Goal: Check status: Check status

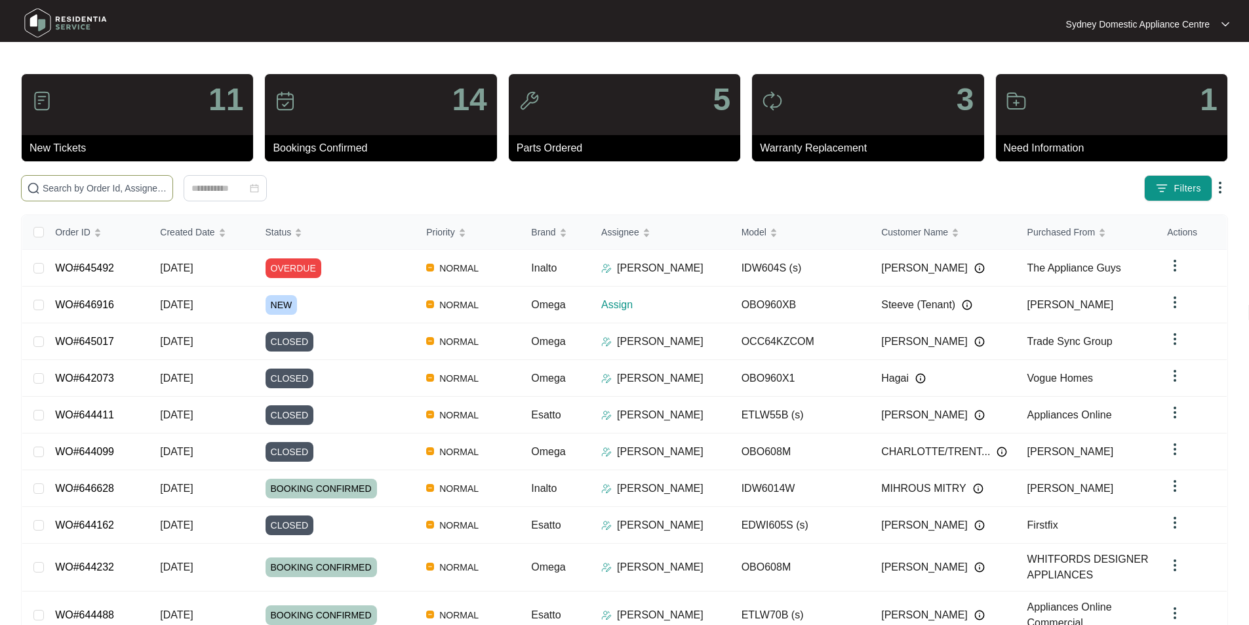
click at [167, 188] on input "text" at bounding box center [105, 188] width 125 height 14
paste input "646916"
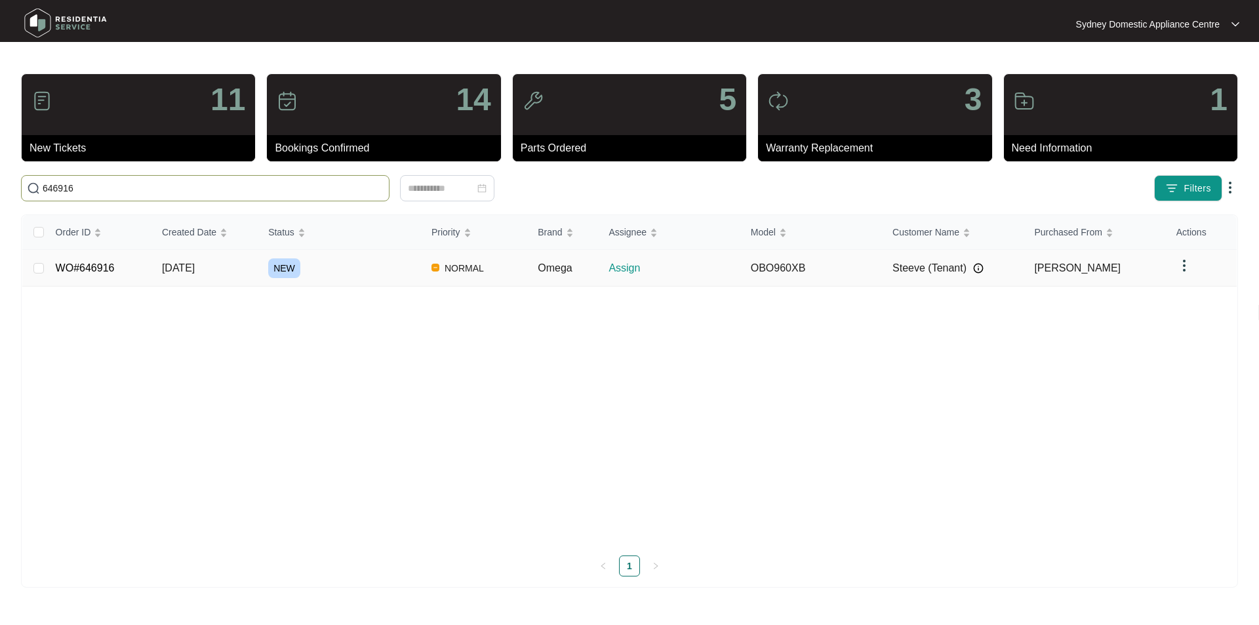
type input "646916"
click at [110, 271] on link "WO#646916" at bounding box center [85, 267] width 59 height 11
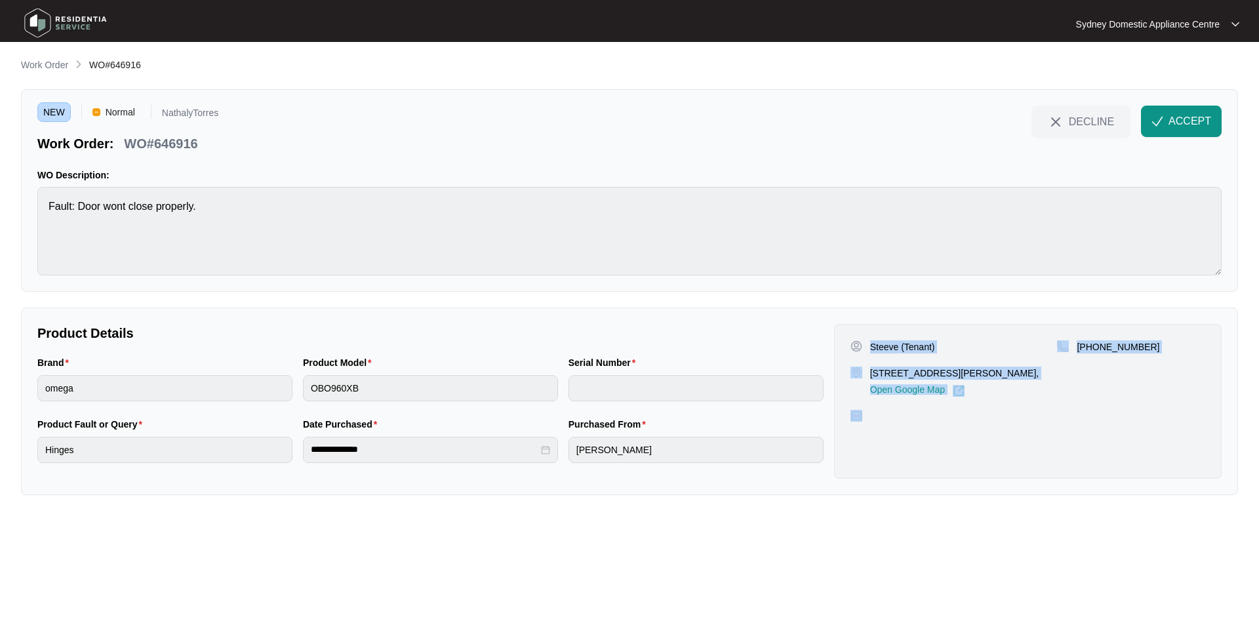
drag, startPoint x: 959, startPoint y: 407, endPoint x: 869, endPoint y: 348, distance: 108.0
click at [869, 348] on div "Steeve (Tenant) [STREET_ADDRESS][PERSON_NAME], Open Google Map [PHONE_NUMBER]" at bounding box center [1028, 401] width 388 height 155
copy div "Steeve (Tenant) [STREET_ADDRESS][PERSON_NAME], Open Google Map [PHONE_NUMBER]"
click at [1161, 113] on button "ACCEPT" at bounding box center [1181, 121] width 81 height 31
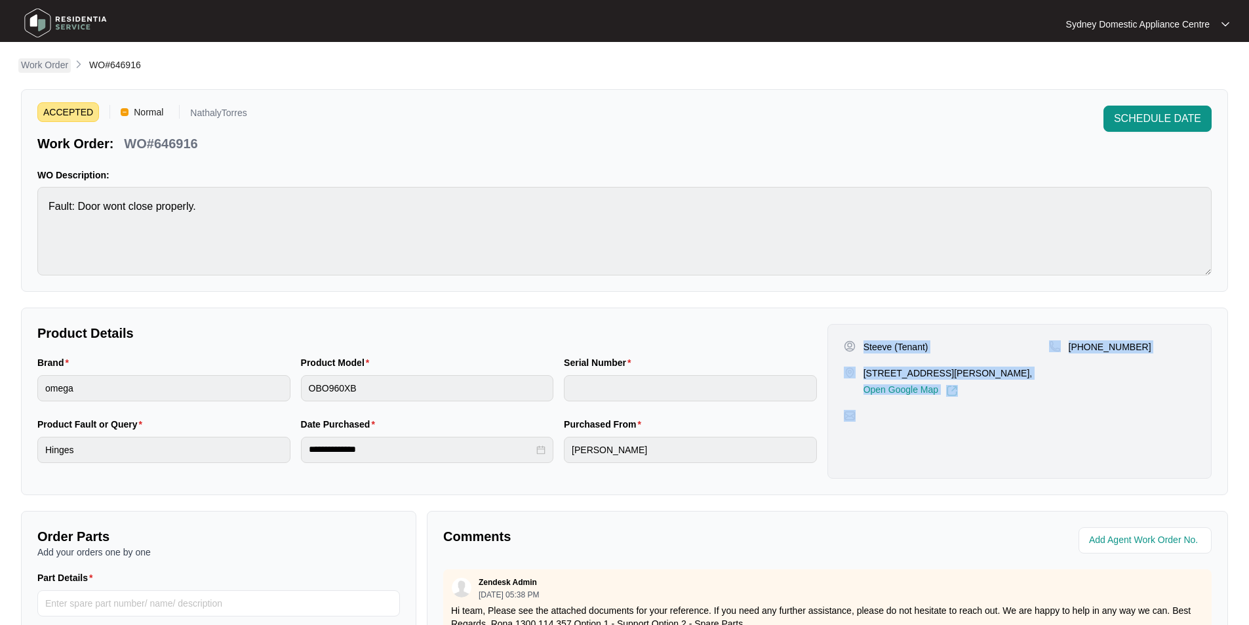
click at [68, 66] on p "Work Order" at bounding box center [44, 64] width 47 height 13
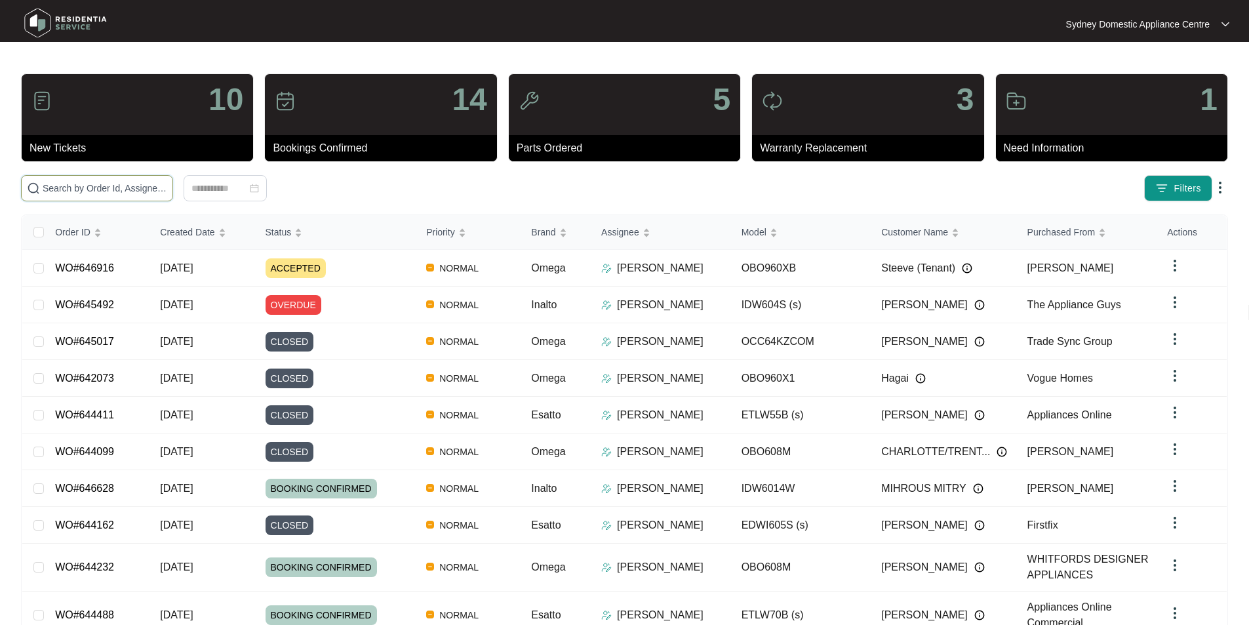
click at [156, 188] on input "text" at bounding box center [105, 188] width 125 height 14
paste input "647001"
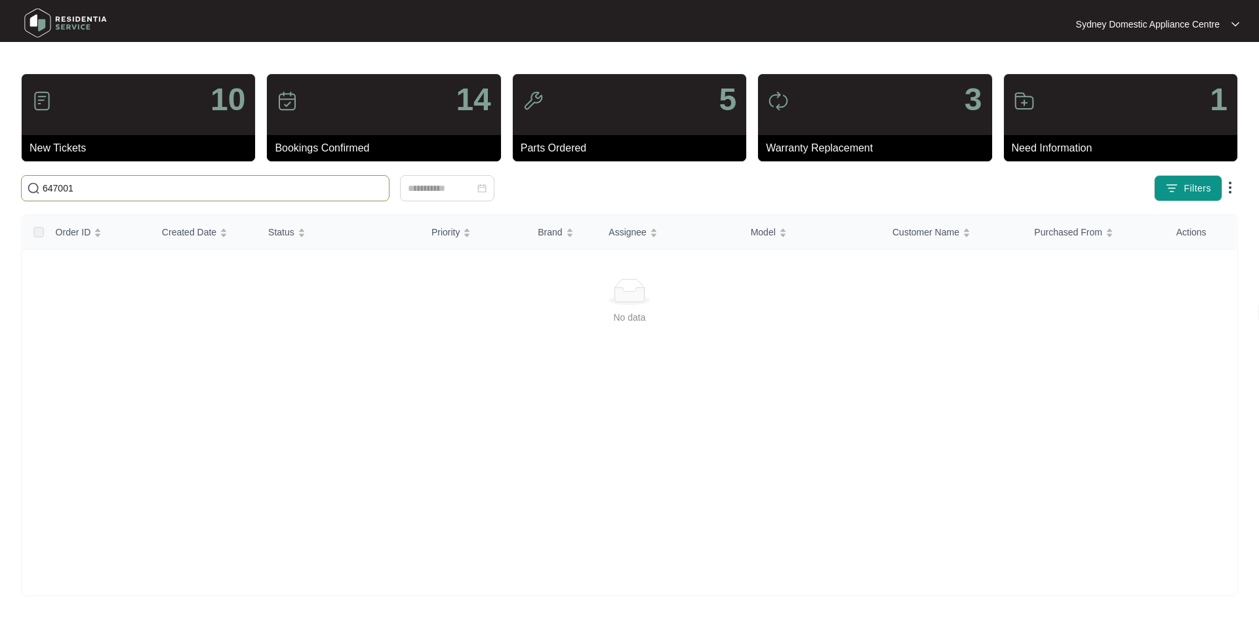
type input "647001"
drag, startPoint x: 271, startPoint y: 181, endPoint x: 2, endPoint y: 177, distance: 268.9
click at [2, 177] on main "10 New Tickets 14 Bookings Confirmed 5 Parts Ordered 3 Warranty Replacement 1 N…" at bounding box center [629, 312] width 1259 height 625
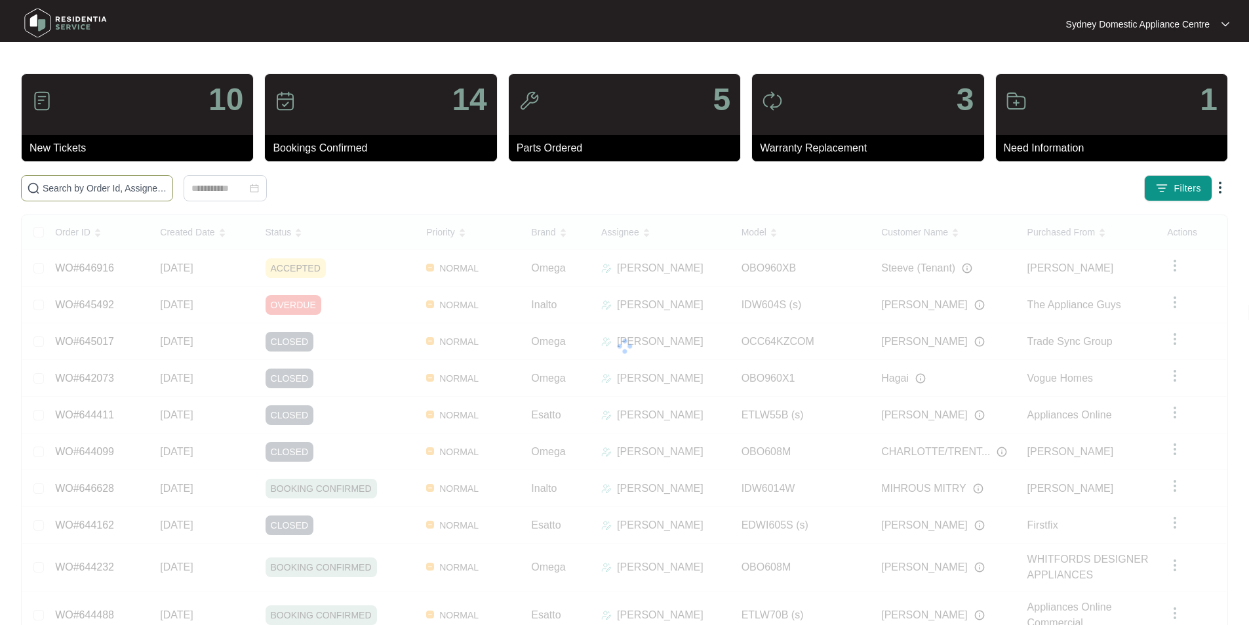
paste input "647001"
type input "647001"
